Goal: Task Accomplishment & Management: Use online tool/utility

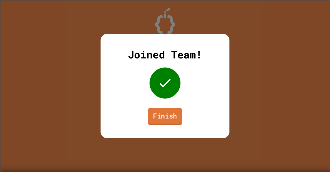
click at [162, 114] on link "Finish" at bounding box center [165, 116] width 34 height 17
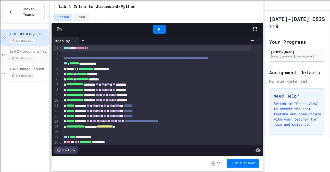
click at [31, 49] on span "Lab 2 - Looping with Images" at bounding box center [29, 51] width 38 height 4
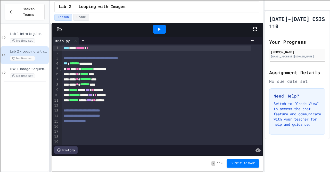
click at [58, 26] on div at bounding box center [158, 29] width 212 height 12
click at [56, 27] on div at bounding box center [59, 29] width 15 height 5
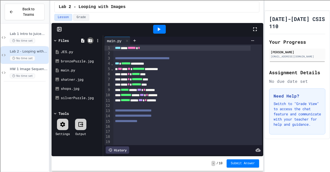
click at [89, 39] on icon at bounding box center [90, 40] width 4 height 3
drag, startPoint x: 77, startPoint y: 31, endPoint x: 99, endPoint y: 39, distance: 23.6
click at [99, 39] on div "**********" at bounding box center [158, 89] width 212 height 133
click at [99, 39] on icon at bounding box center [97, 40] width 5 height 5
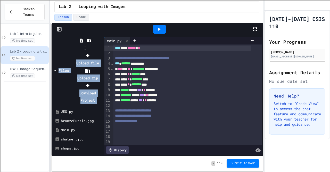
click at [102, 52] on li "Upload file" at bounding box center [88, 59] width 28 height 14
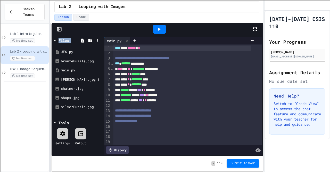
click at [69, 78] on div "[PERSON_NAME].jpg" at bounding box center [78, 79] width 35 height 5
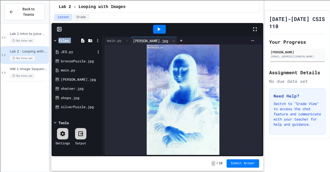
click at [66, 53] on div "JES.py" at bounding box center [78, 51] width 35 height 5
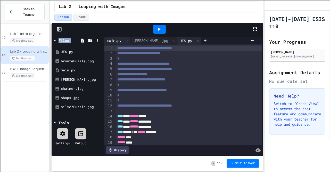
click at [111, 41] on div "main.py" at bounding box center [114, 40] width 20 height 5
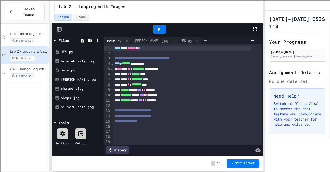
click at [208, 26] on div at bounding box center [159, 29] width 185 height 14
click at [142, 43] on div "[PERSON_NAME].jpg" at bounding box center [151, 40] width 40 height 5
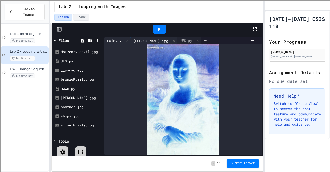
click at [116, 37] on div "main.py" at bounding box center [117, 41] width 26 height 8
